Goal: Transaction & Acquisition: Subscribe to service/newsletter

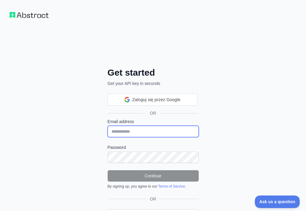
drag, startPoint x: 86, startPoint y: 98, endPoint x: 86, endPoint y: 101, distance: 3.7
click at [108, 126] on input "Email address" at bounding box center [153, 131] width 91 height 11
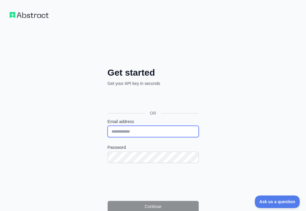
paste input "**********"
type input "**********"
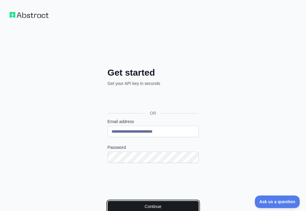
click at [116, 201] on button "Continue" at bounding box center [153, 206] width 91 height 11
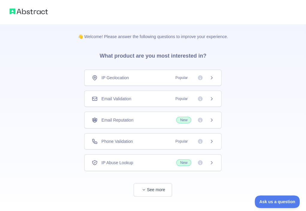
click at [148, 95] on div "Email Validation Popular" at bounding box center [152, 99] width 137 height 16
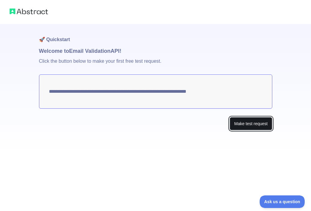
click at [260, 125] on button "Make test request" at bounding box center [251, 124] width 42 height 14
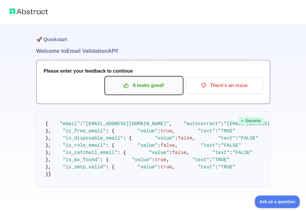
click at [130, 86] on p "It looks good!" at bounding box center [144, 85] width 68 height 10
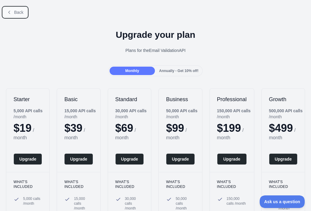
click at [18, 13] on span "Back" at bounding box center [18, 12] width 9 height 5
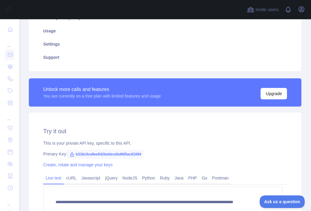
scroll to position [150, 0]
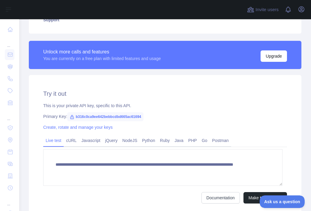
click at [117, 114] on span "b316c0ca9ee642bebbcdbd665ac61694" at bounding box center [105, 116] width 76 height 9
copy span "b316c0ca9ee642bebbcdbd665ac61694"
